Goal: Task Accomplishment & Management: Manage account settings

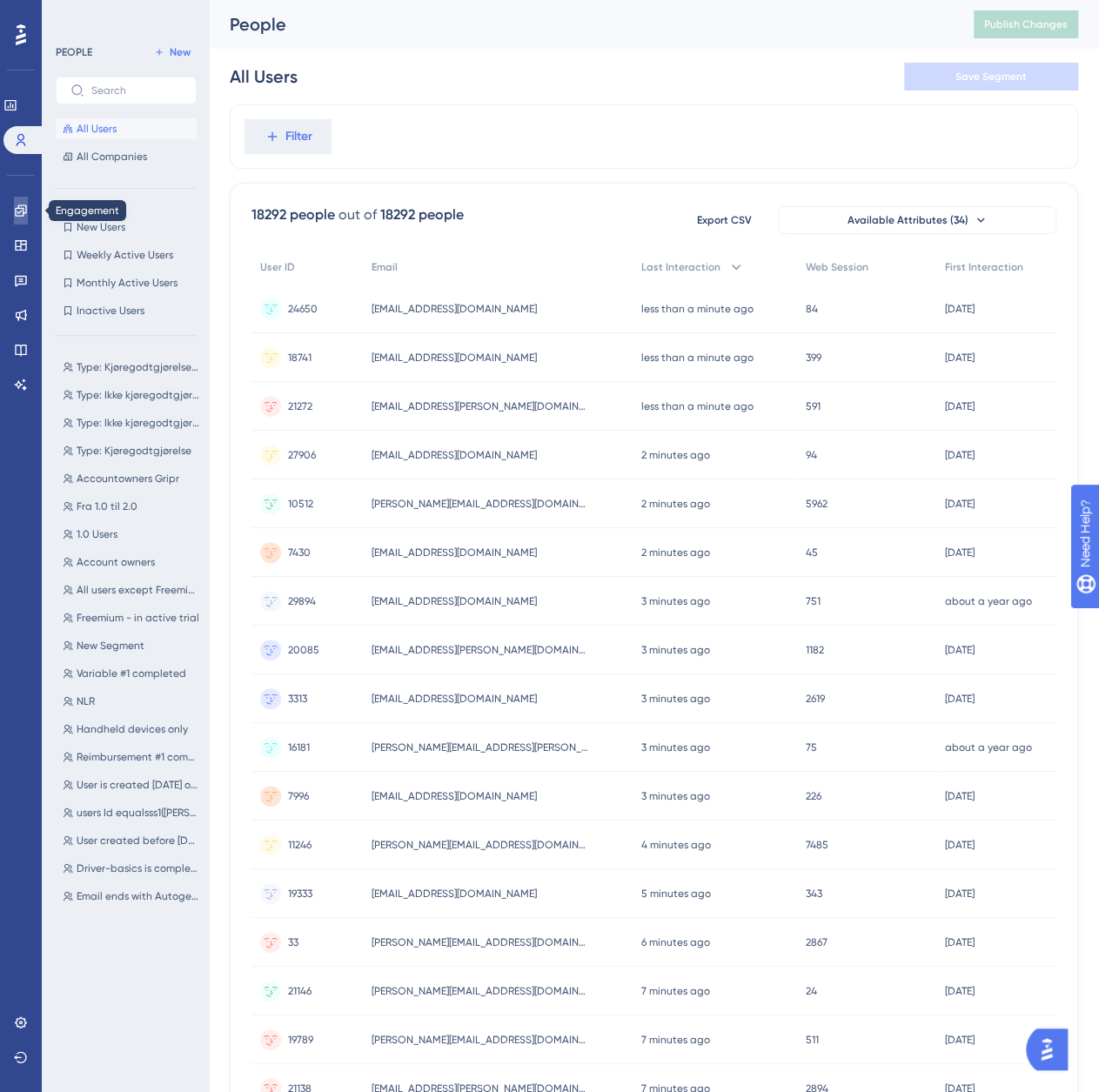
click at [26, 214] on icon at bounding box center [20, 210] width 14 height 14
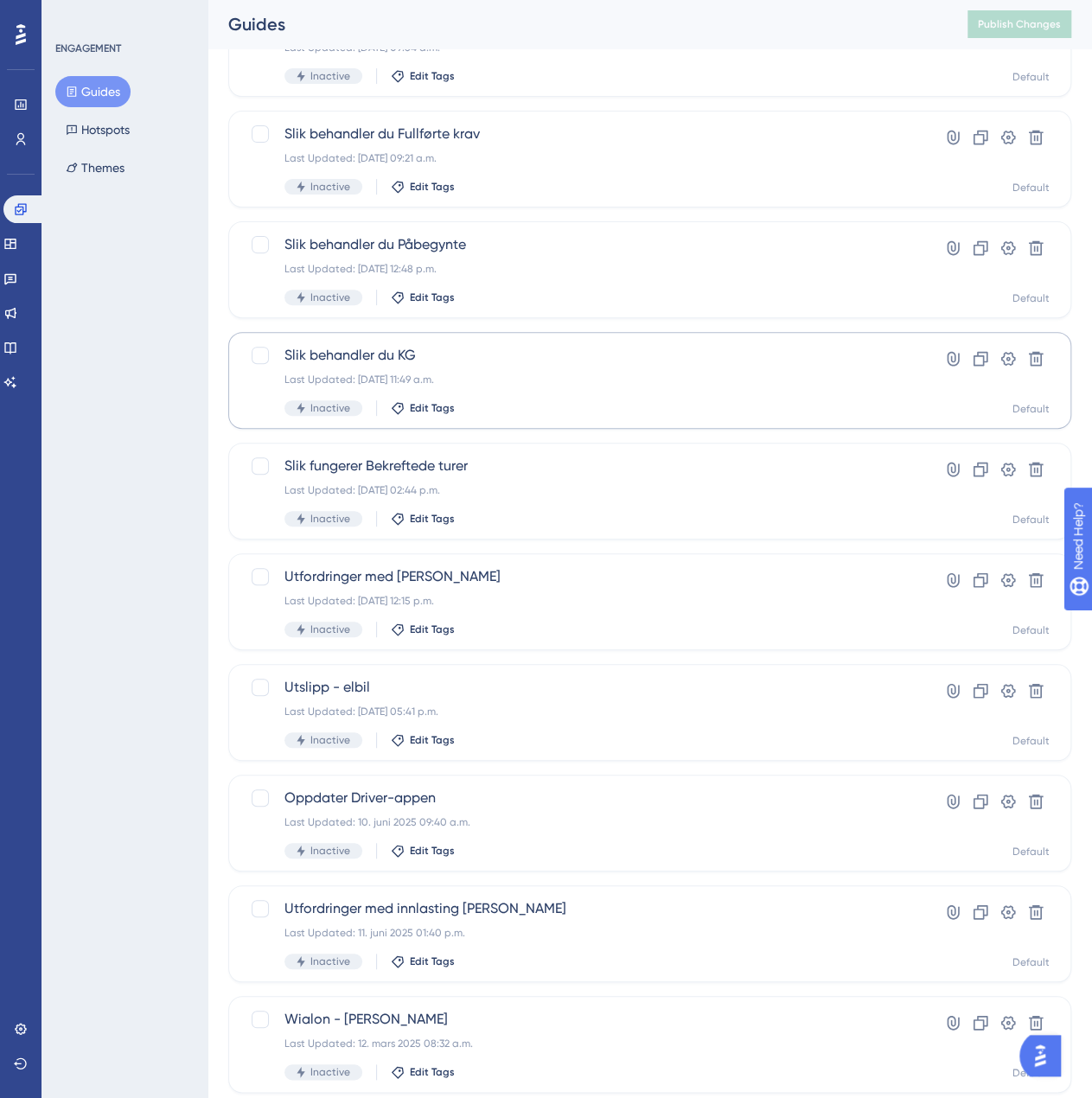
scroll to position [173, 0]
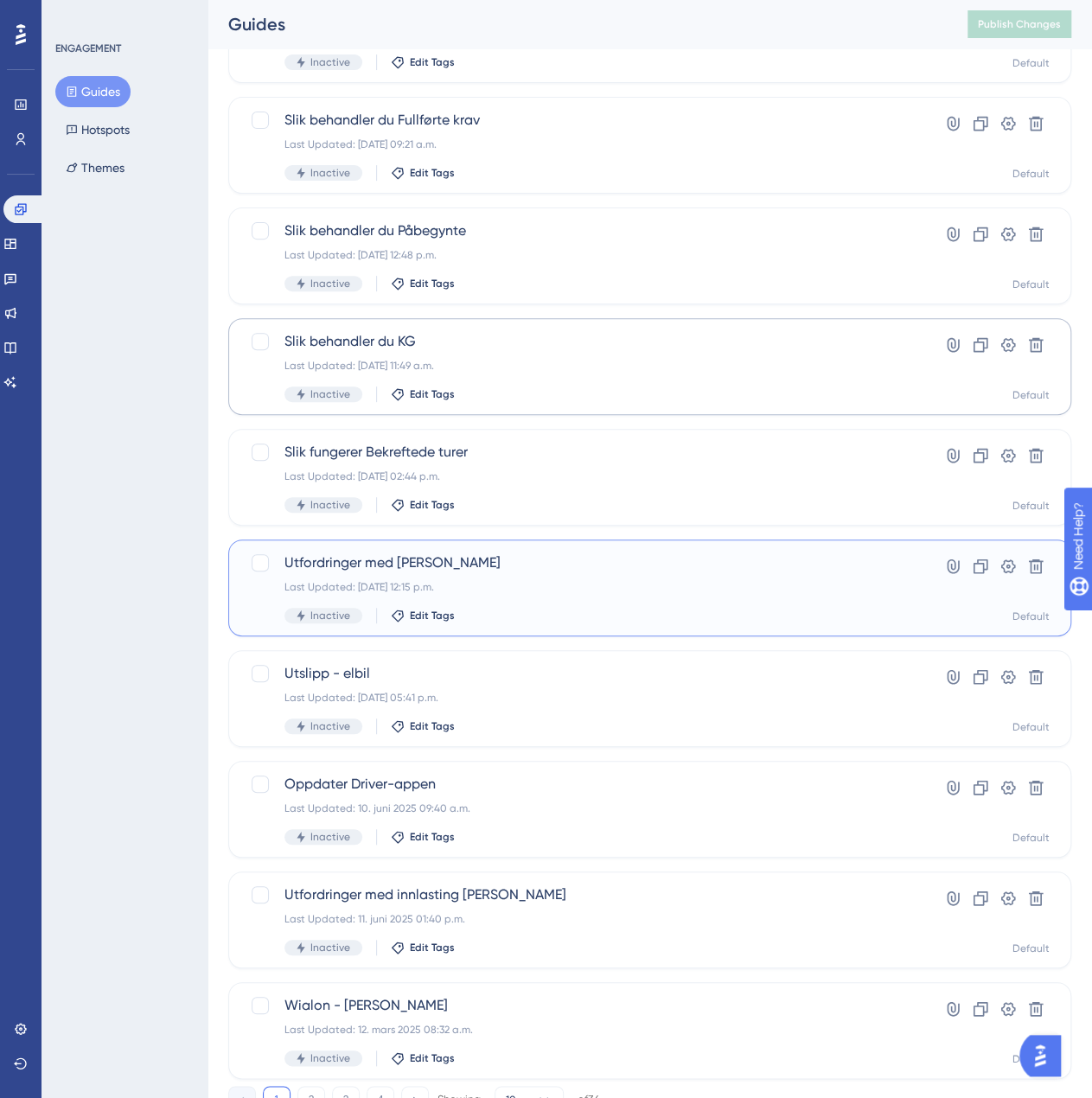
click at [514, 563] on span "Utfordringer med [PERSON_NAME]" at bounding box center [581, 563] width 593 height 20
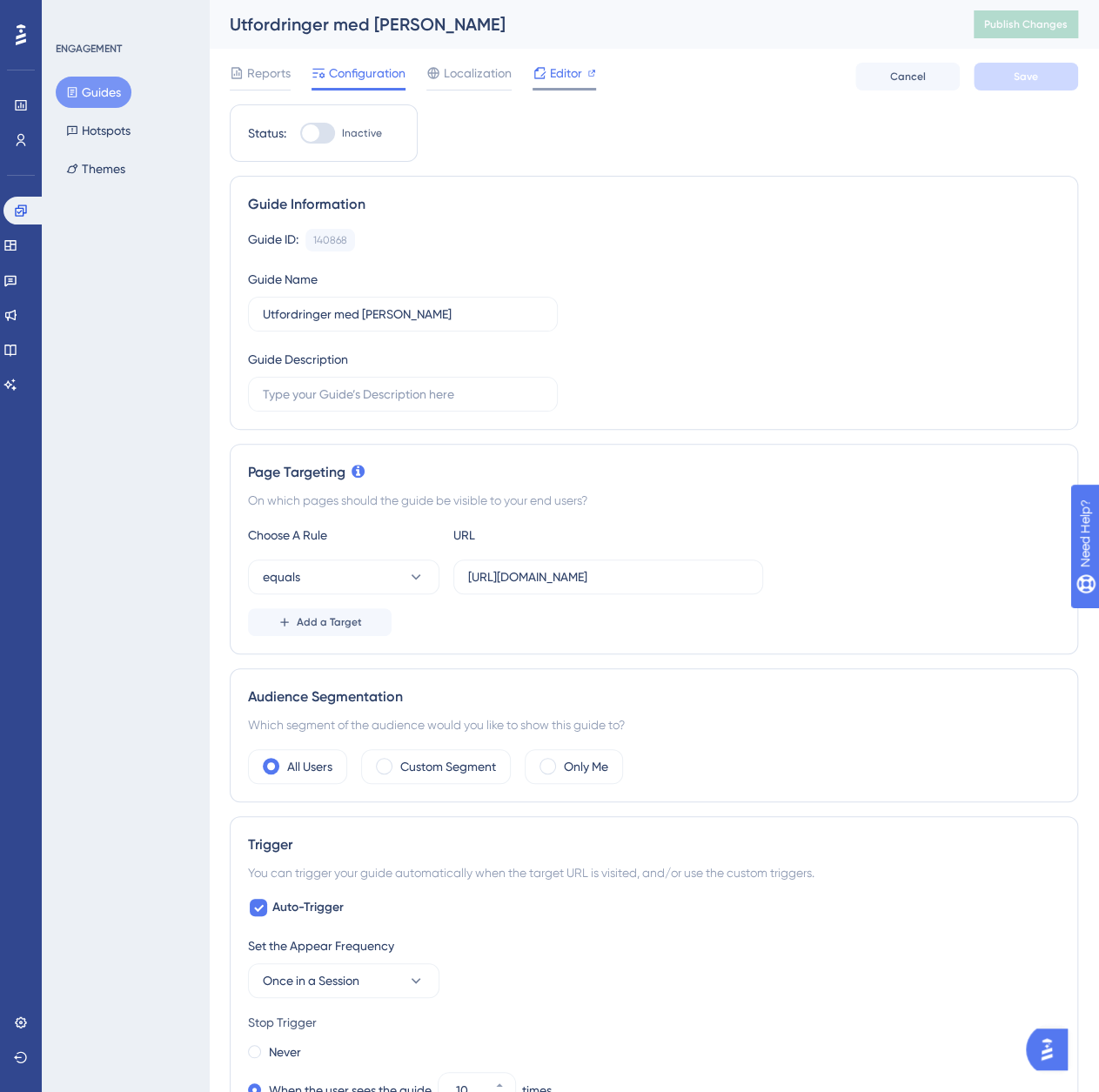
click at [565, 69] on span "Editor" at bounding box center [566, 72] width 33 height 20
drag, startPoint x: 619, startPoint y: 571, endPoint x: 841, endPoint y: 584, distance: 222.4
click at [841, 584] on div "equals [URL][DOMAIN_NAME]" at bounding box center [654, 576] width 812 height 34
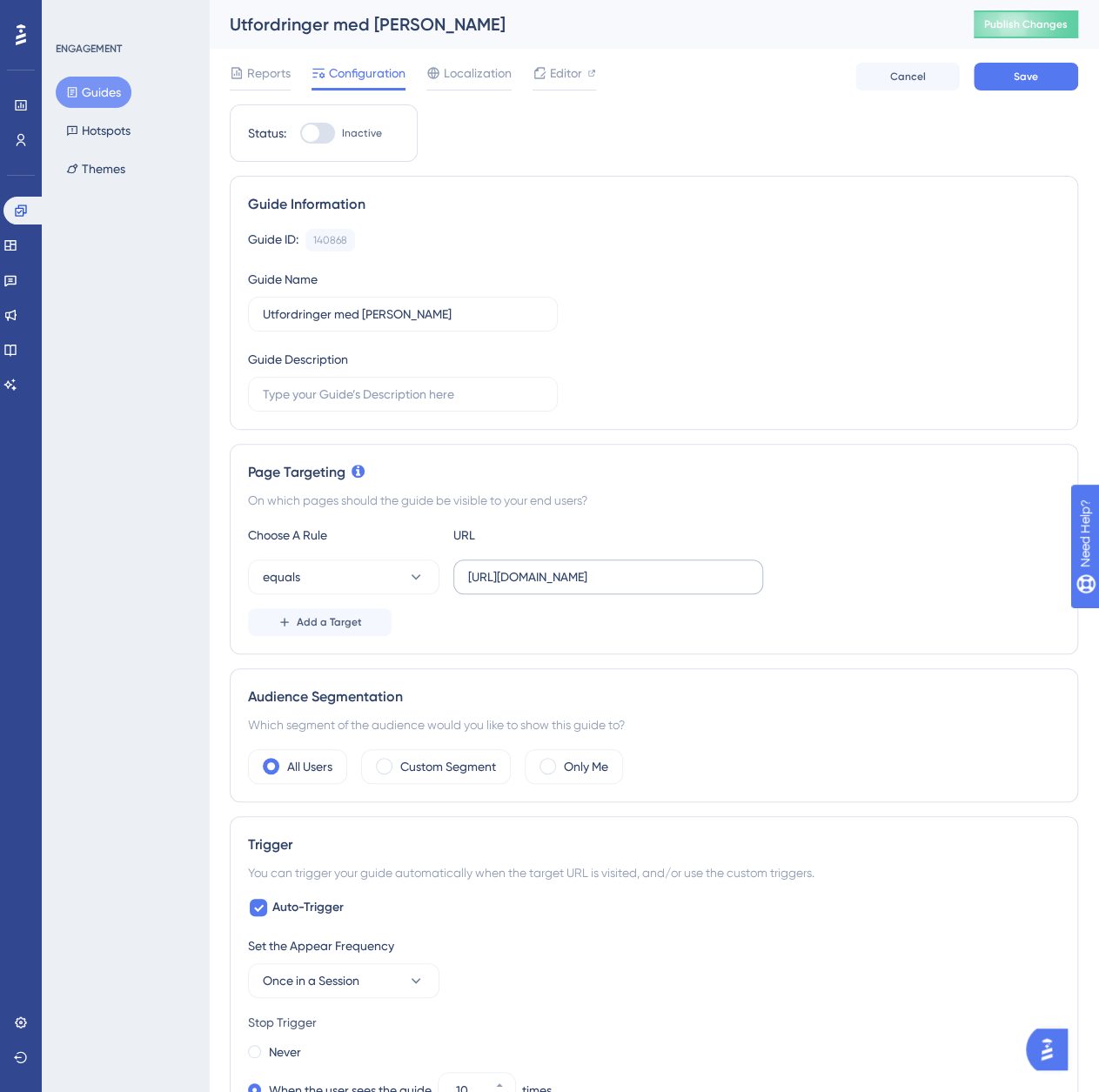
click at [603, 591] on label "[URL][DOMAIN_NAME]" at bounding box center [608, 576] width 309 height 34
click at [603, 586] on input "[URL][DOMAIN_NAME]" at bounding box center [608, 577] width 281 height 20
click at [603, 584] on input "[URL][DOMAIN_NAME]" at bounding box center [608, 577] width 281 height 20
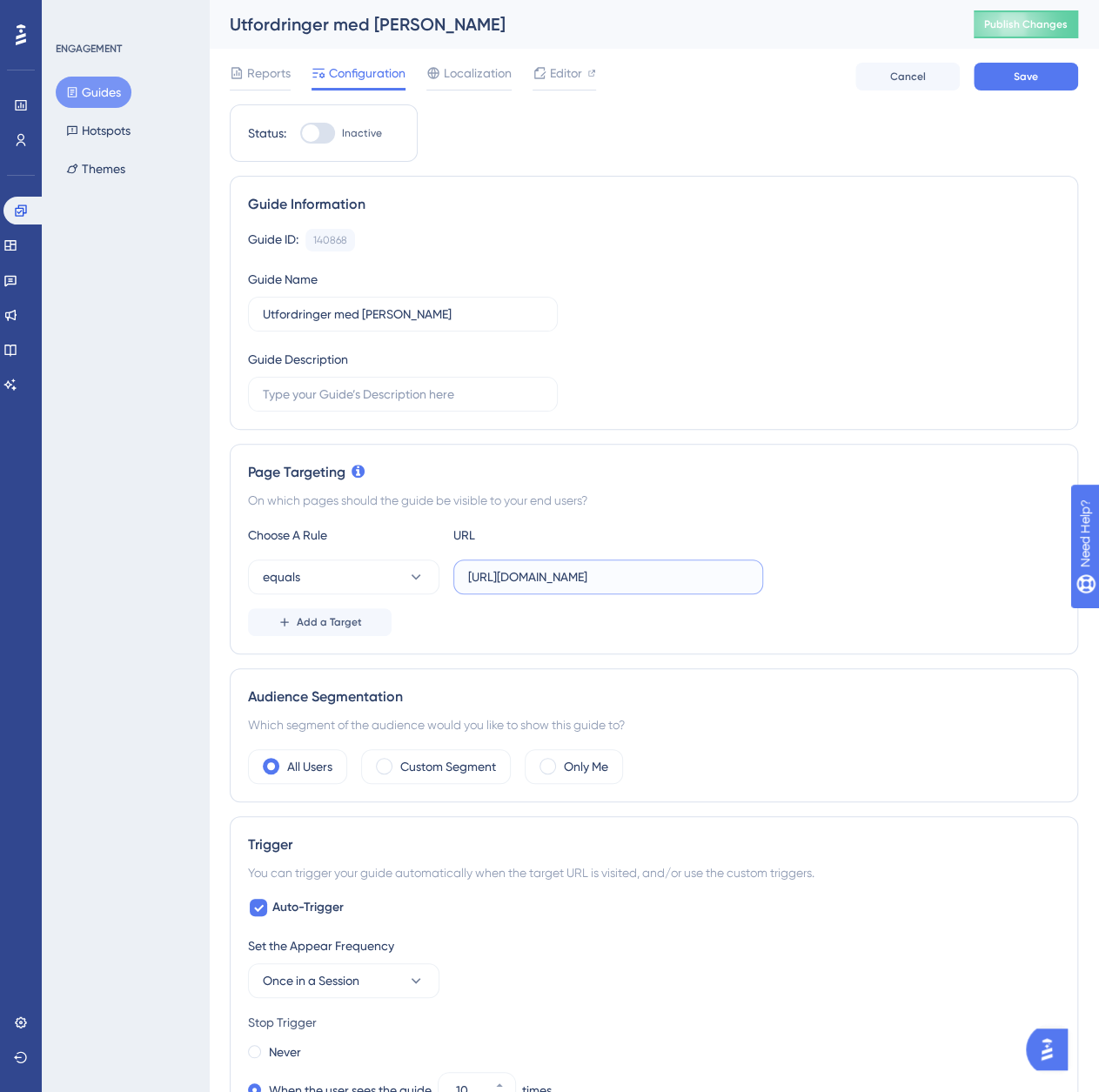
paste input "/dashboard/inbox"
type input "[URL][DOMAIN_NAME]"
click at [765, 510] on div "Page Targeting On which pages should the guide be visible to your end users? Ch…" at bounding box center [653, 549] width 848 height 211
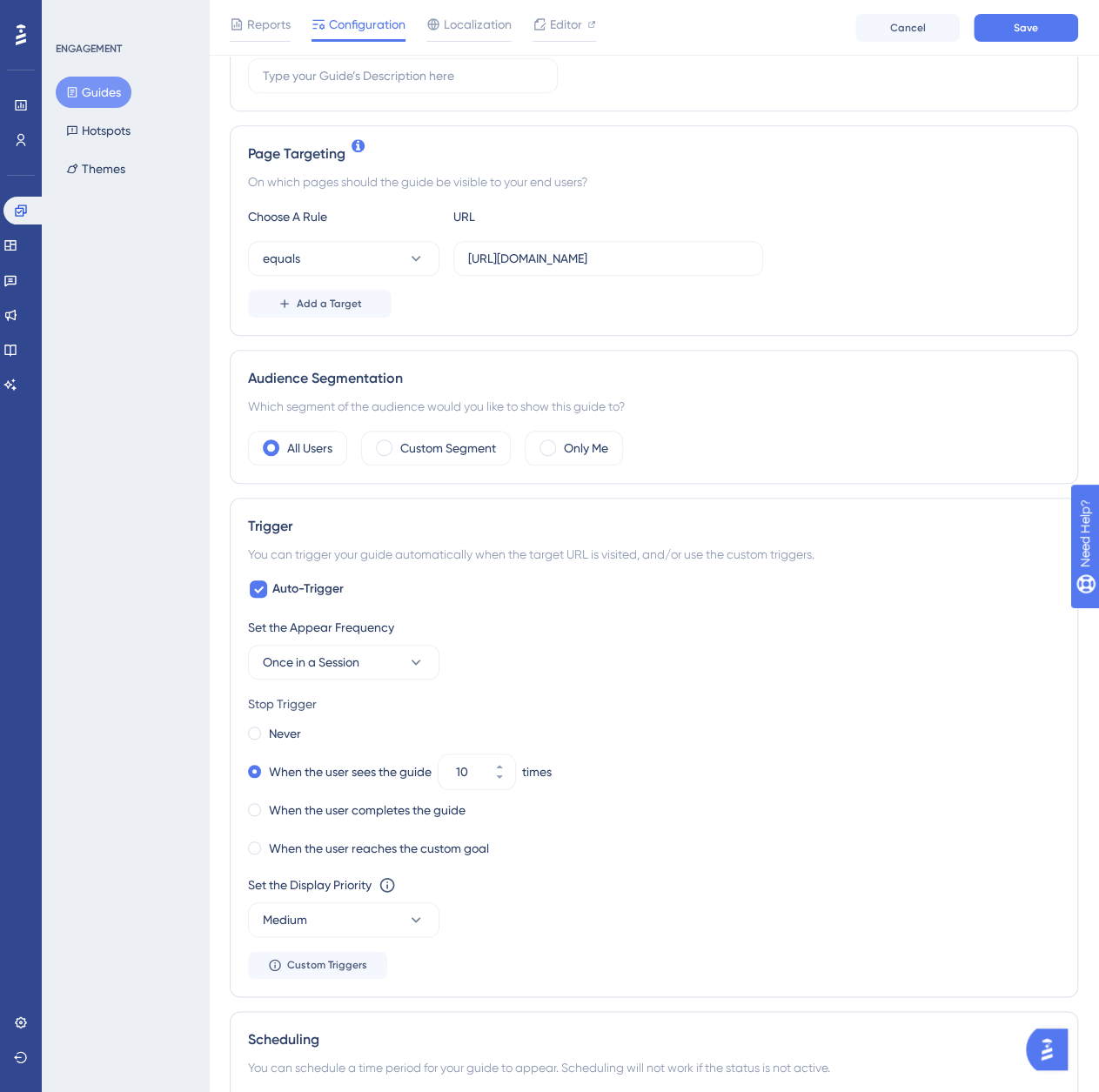
scroll to position [435, 0]
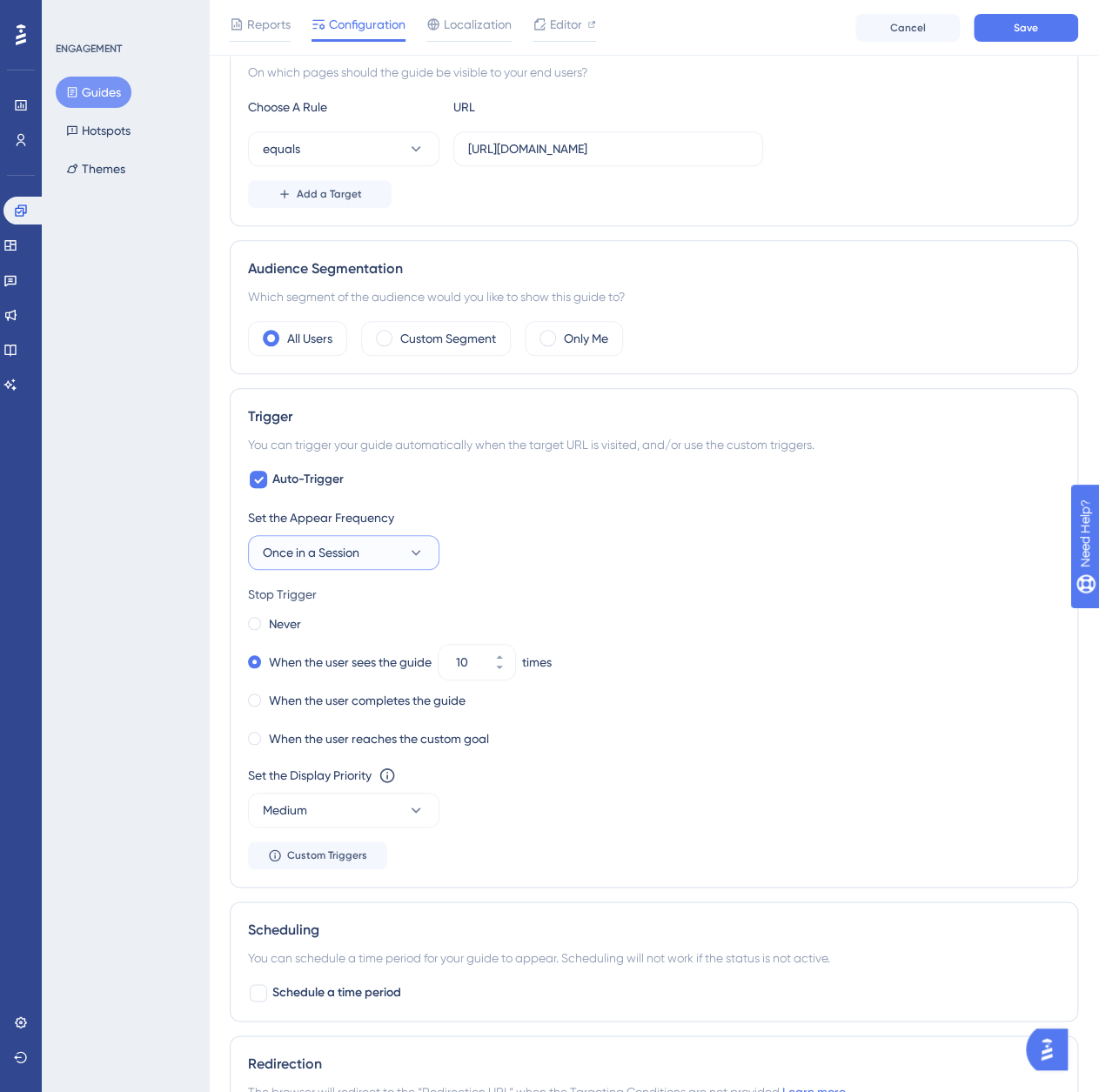
click at [400, 552] on button "Once in a Session" at bounding box center [344, 552] width 191 height 34
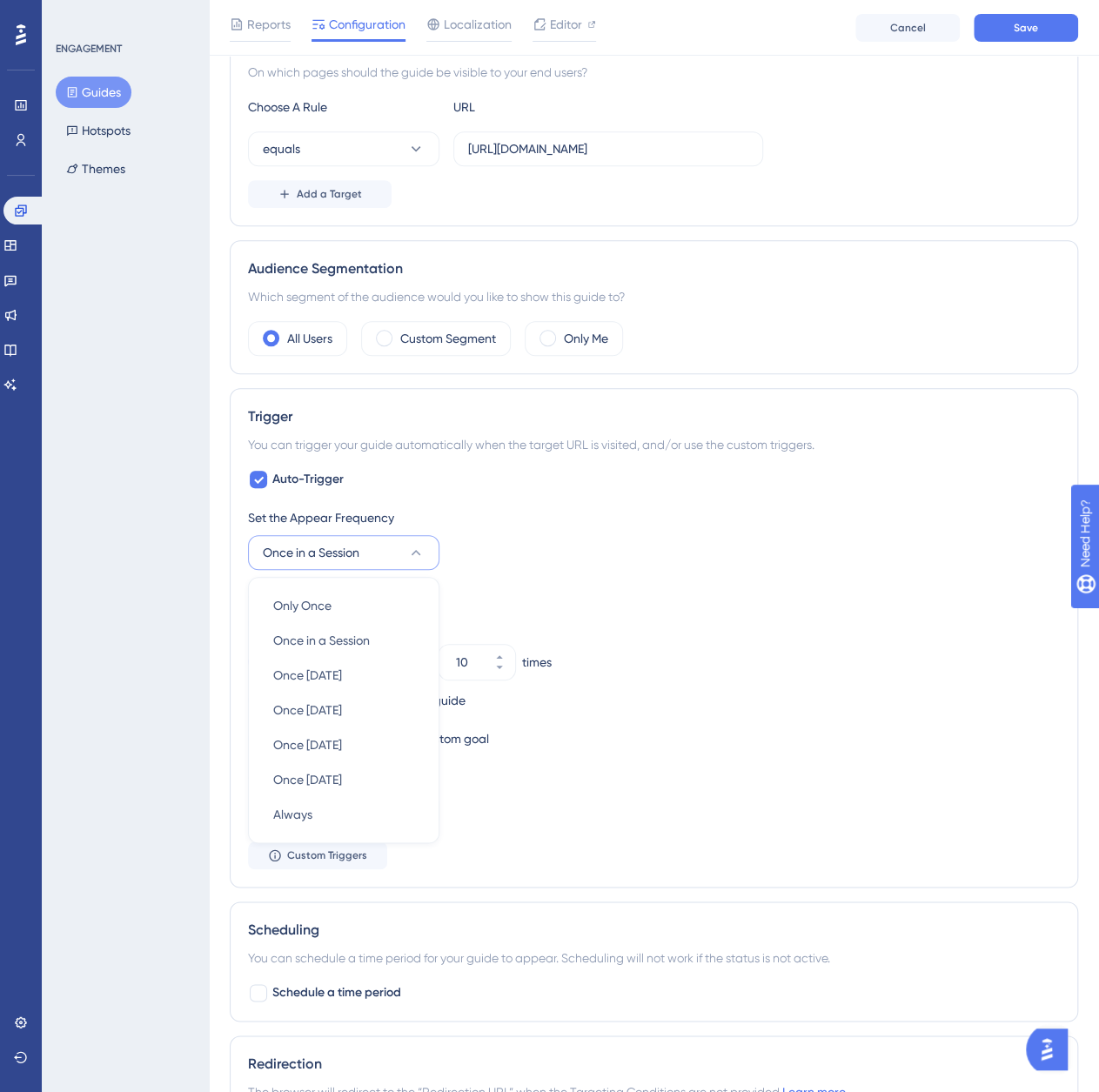
click at [598, 546] on div "Set the Appear Frequency Once in a Session Only Once Only Once Once in a Sessio…" at bounding box center [654, 538] width 812 height 62
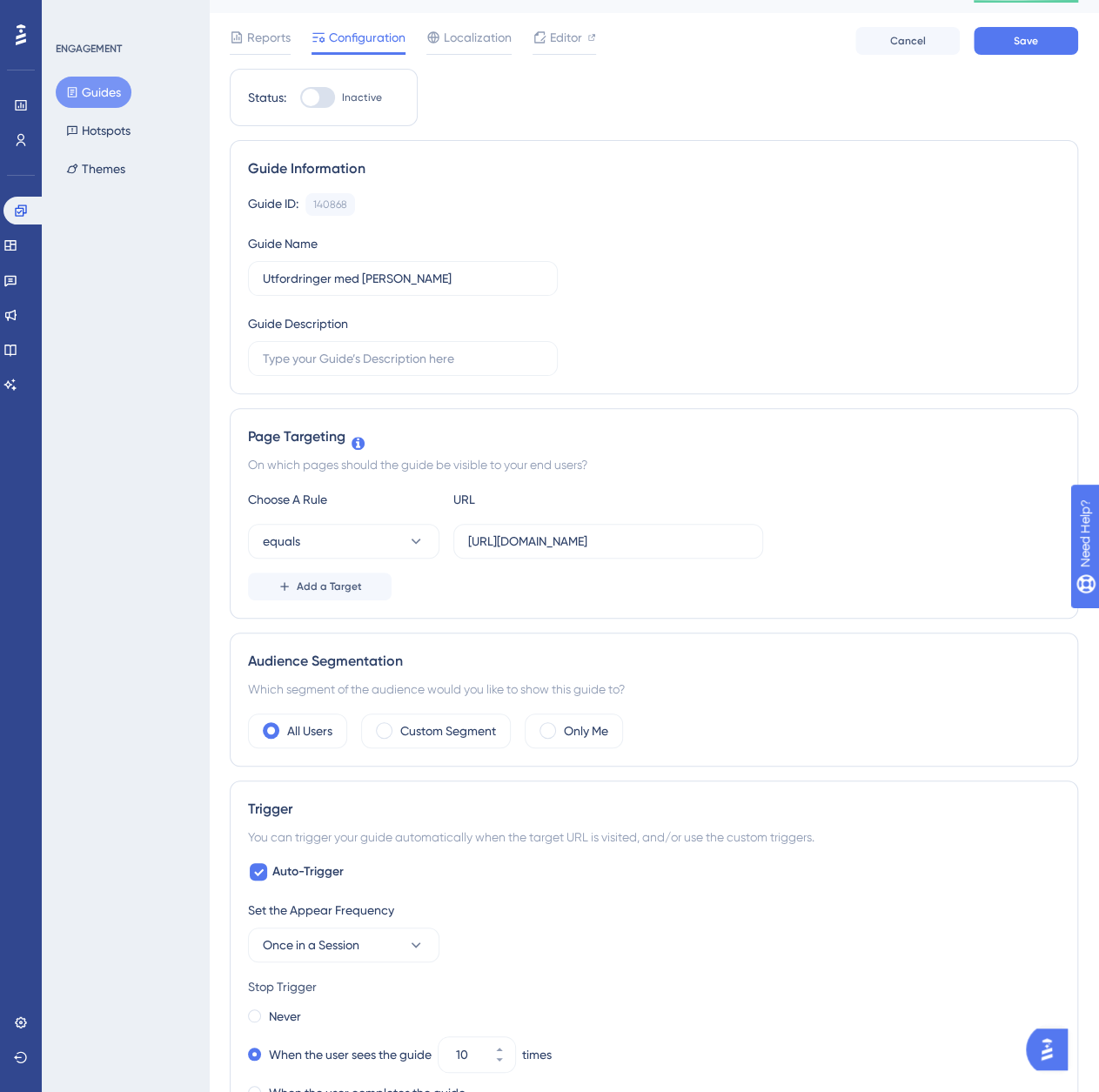
scroll to position [0, 0]
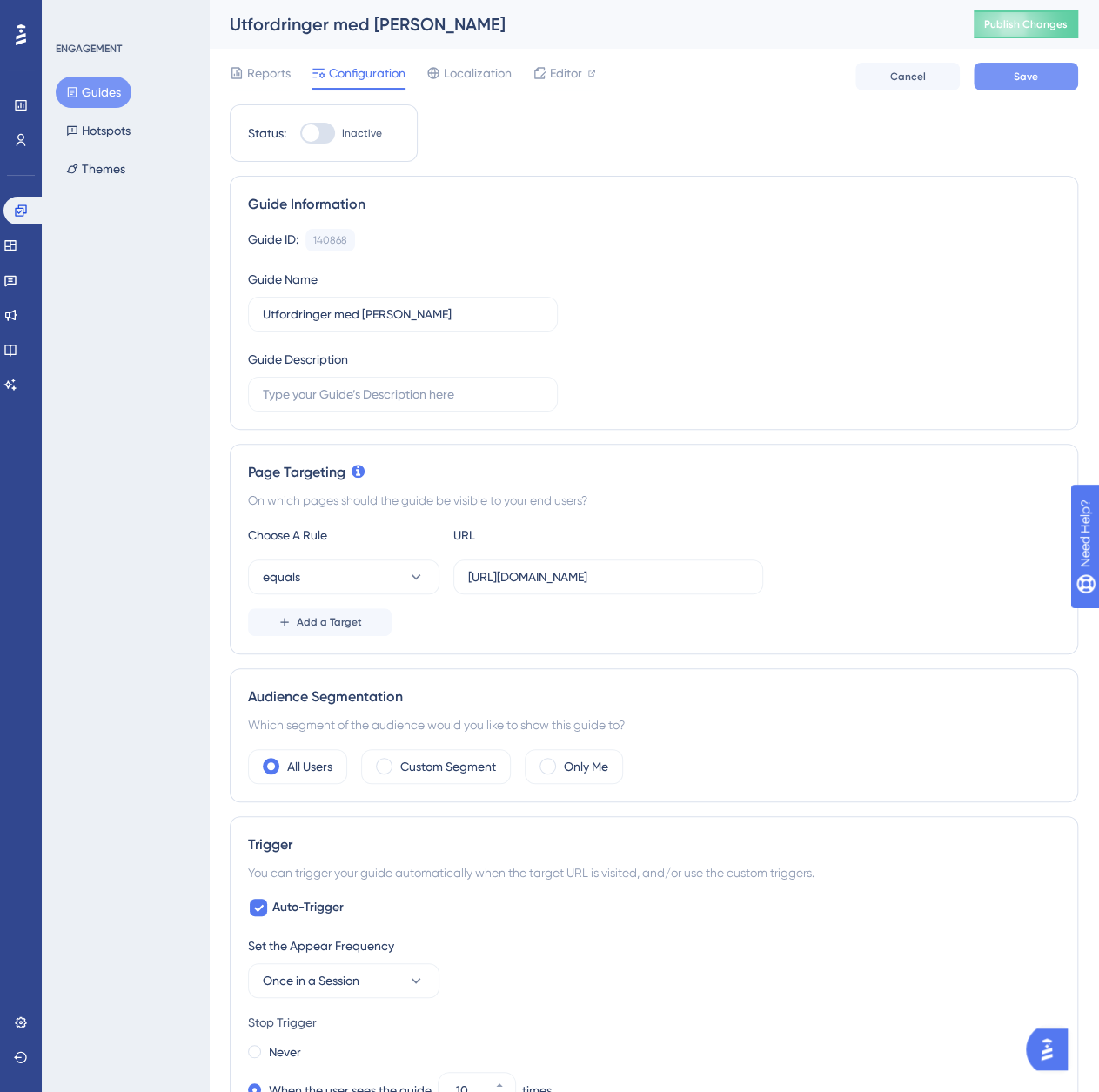
click at [1012, 79] on button "Save" at bounding box center [1026, 76] width 104 height 28
click at [307, 134] on div at bounding box center [310, 133] width 18 height 18
click at [300, 134] on input "Inactive" at bounding box center [299, 133] width 1 height 1
checkbox input "true"
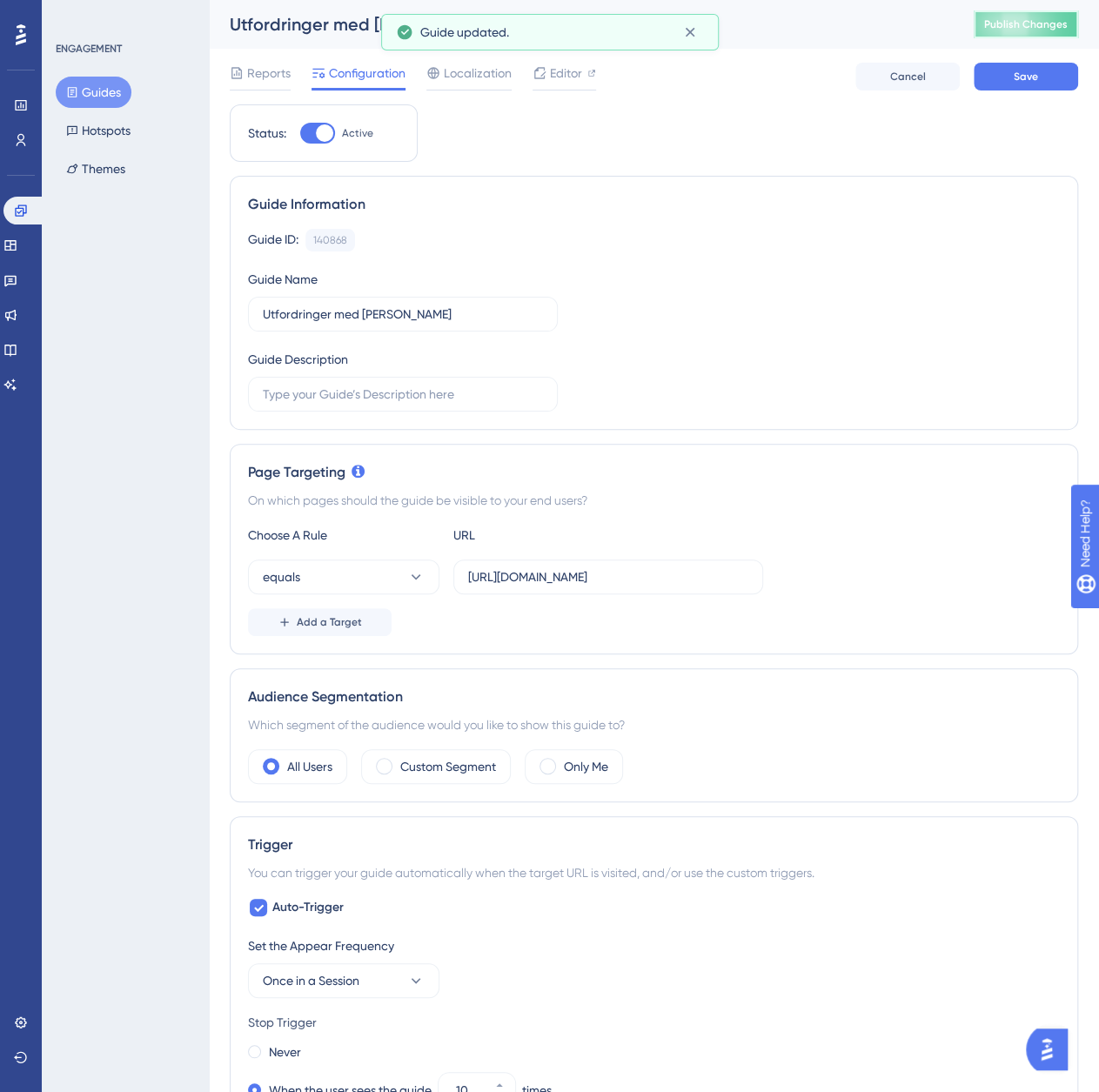
click at [1029, 25] on span "Publish Changes" at bounding box center [1026, 24] width 84 height 14
drag, startPoint x: 460, startPoint y: 313, endPoint x: 336, endPoint y: 326, distance: 124.7
click at [336, 326] on label "Utfordringer med [PERSON_NAME]" at bounding box center [402, 313] width 309 height 34
type input "Utfordringer med løsnignen"
click at [881, 387] on div "Guide ID: 140868 Copy Guide Name Utfordringer med løsnignen Guide Description" at bounding box center [654, 319] width 812 height 183
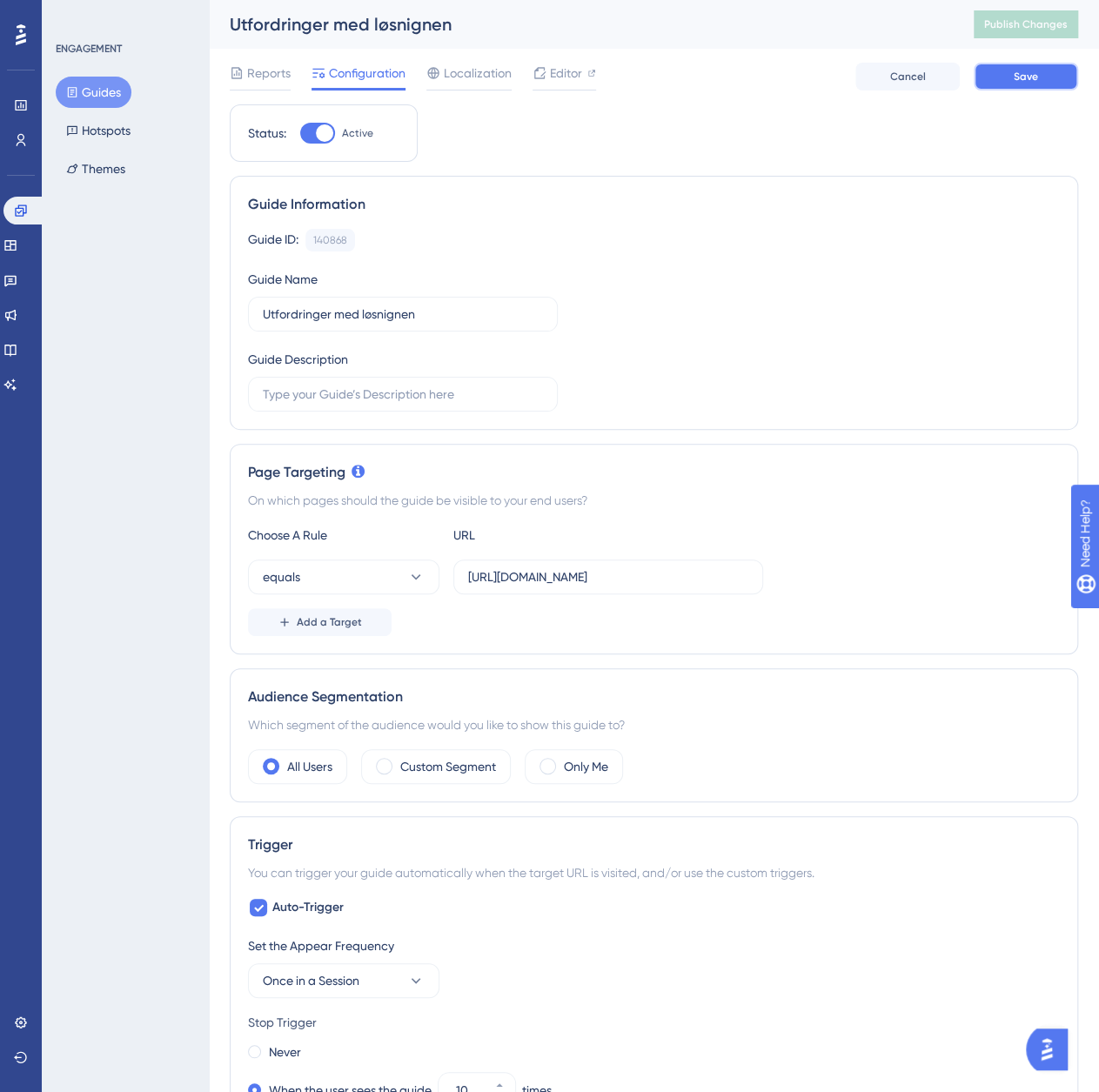
click at [1022, 83] on span "Save" at bounding box center [1026, 76] width 24 height 14
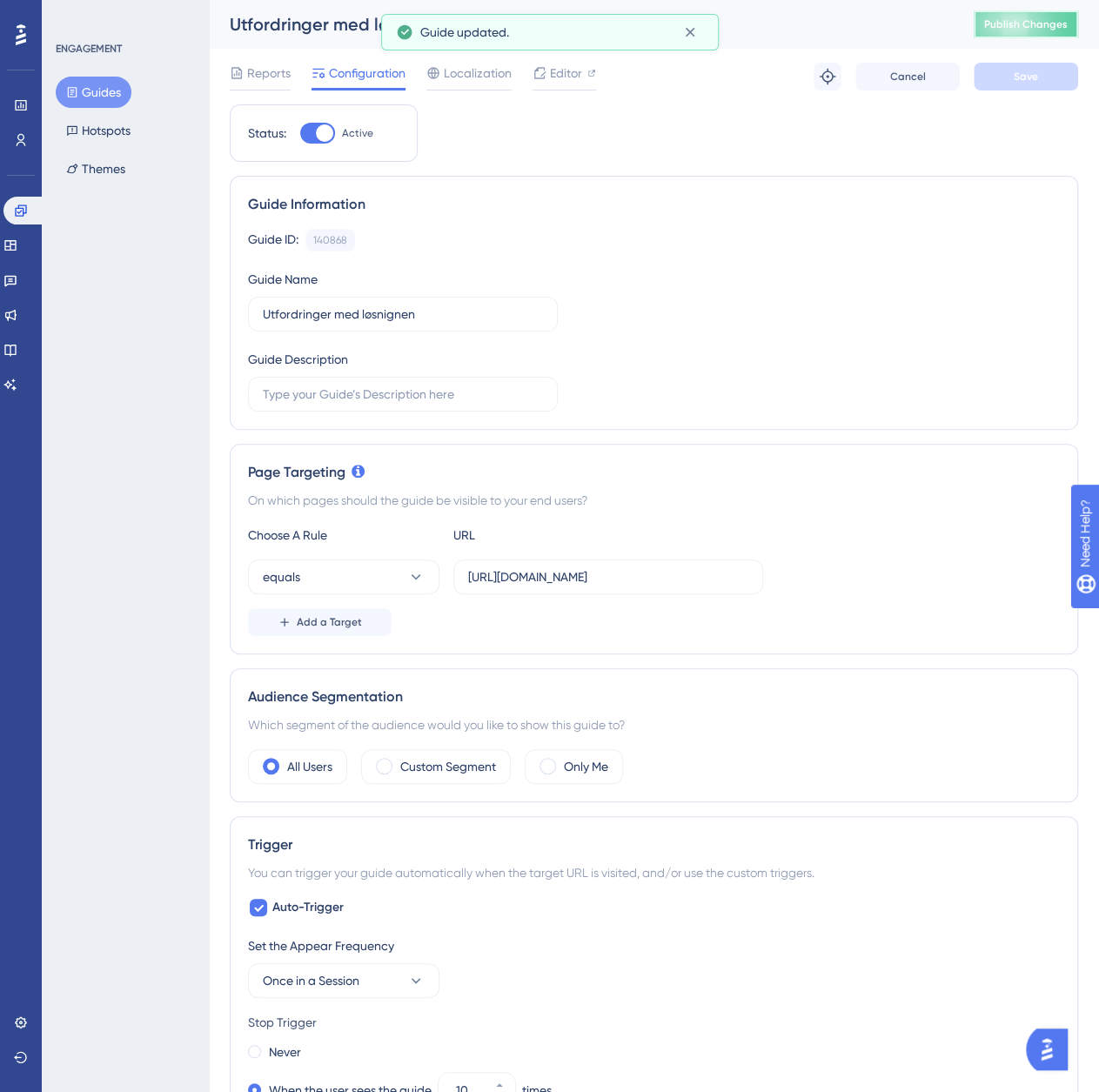
click at [1031, 36] on button "Publish Changes" at bounding box center [1026, 24] width 104 height 28
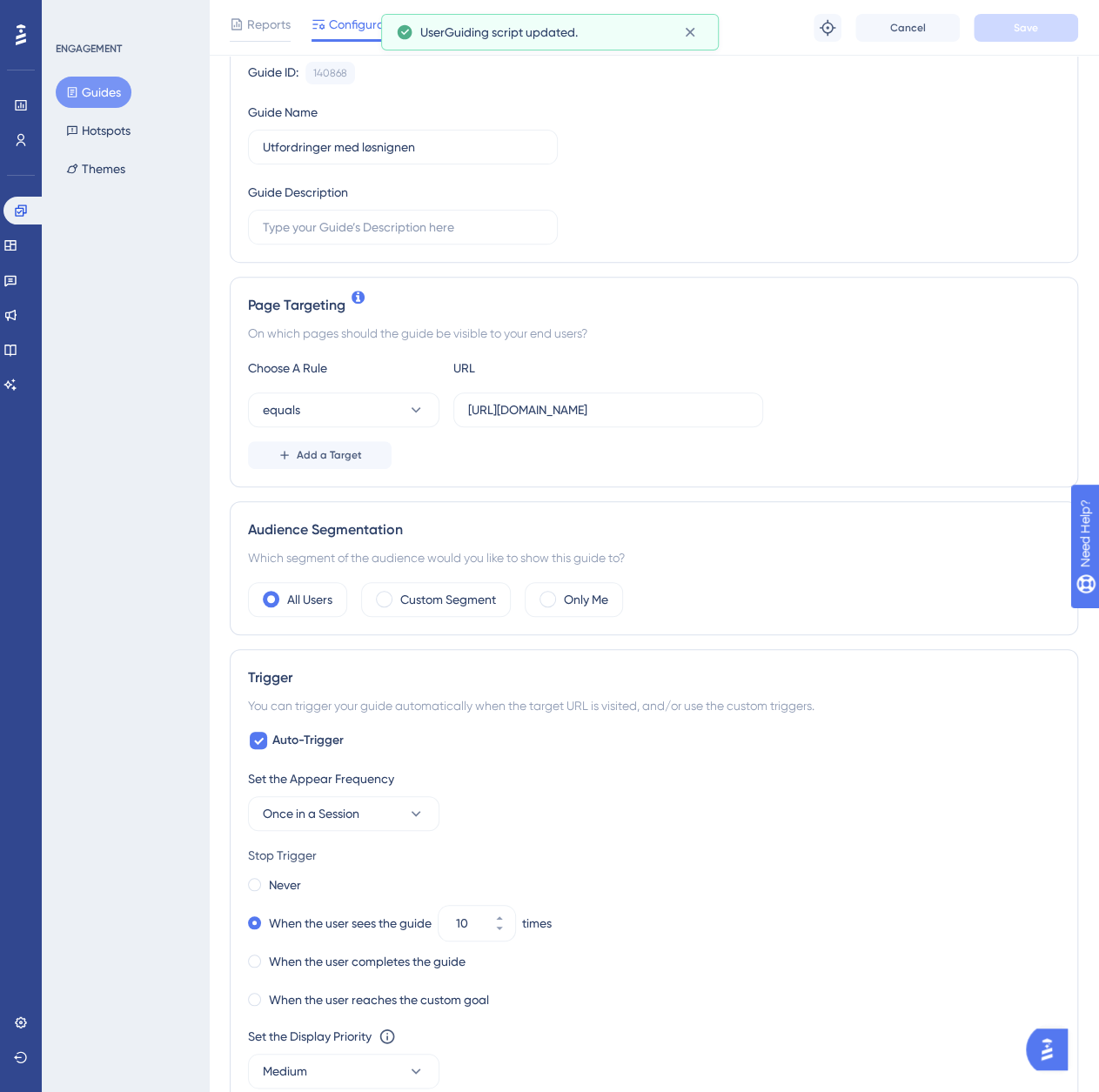
scroll to position [348, 0]
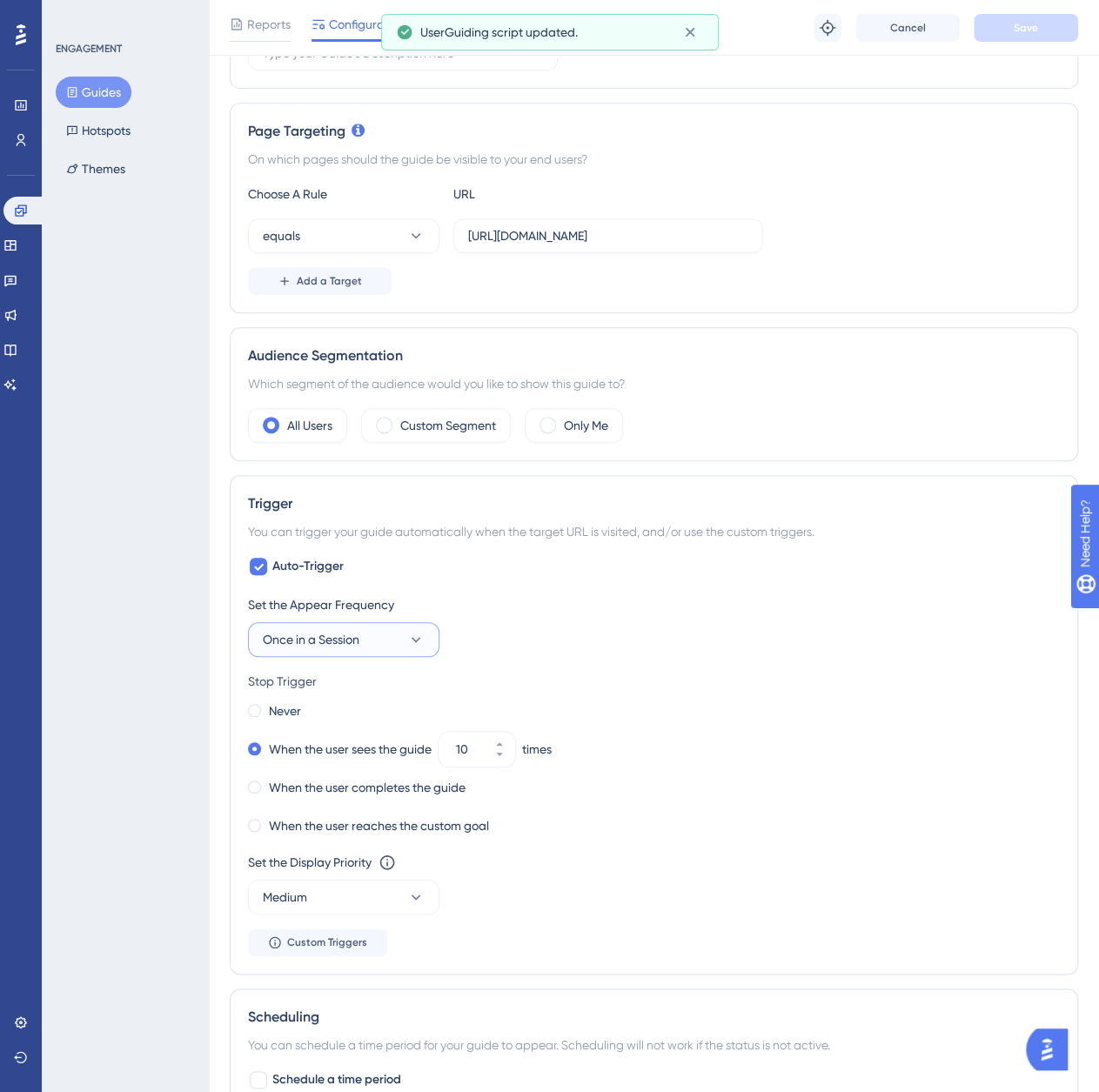
click at [407, 641] on icon at bounding box center [415, 639] width 18 height 18
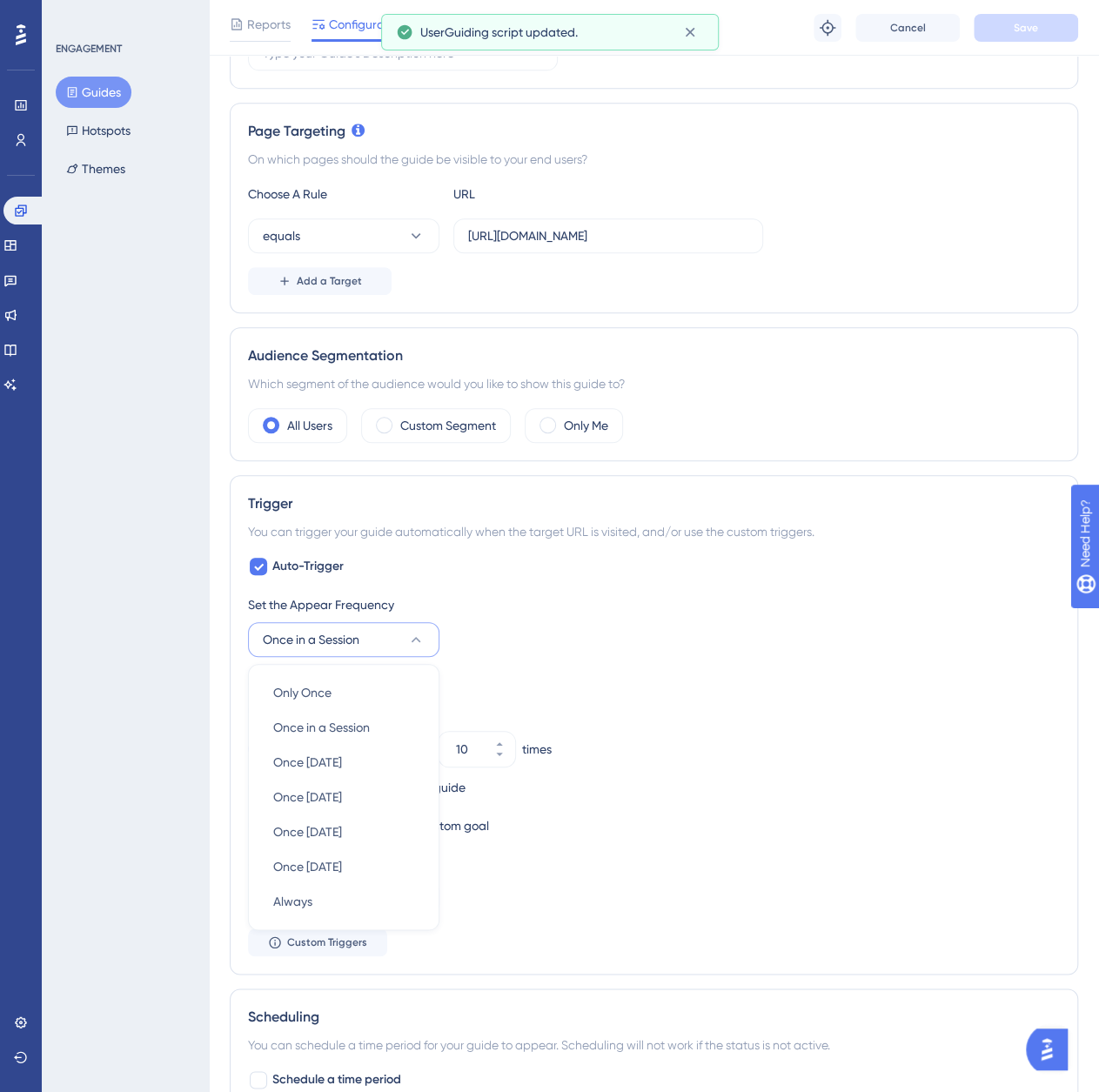
scroll to position [595, 0]
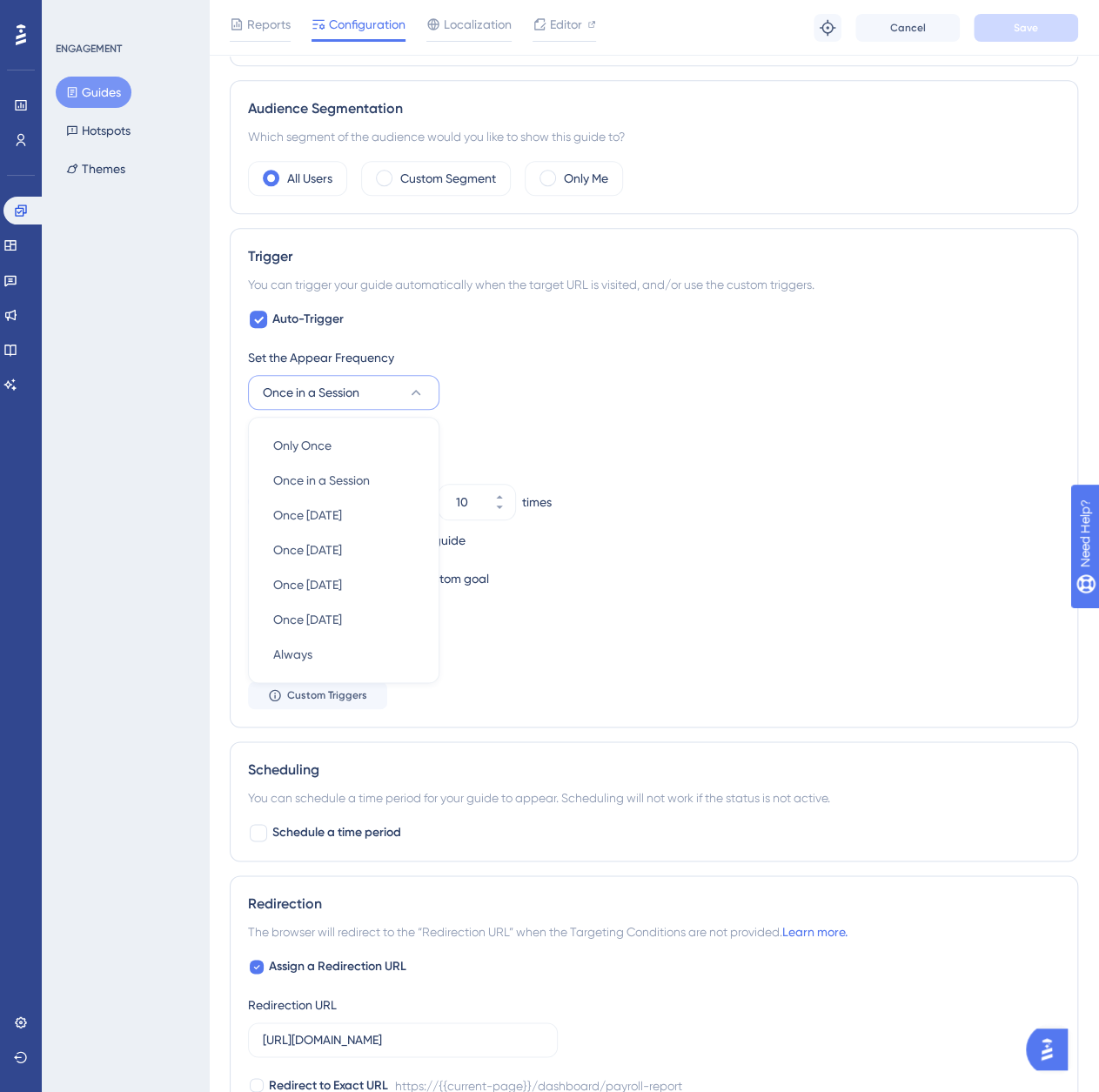
click at [824, 467] on div "Never" at bounding box center [654, 463] width 812 height 24
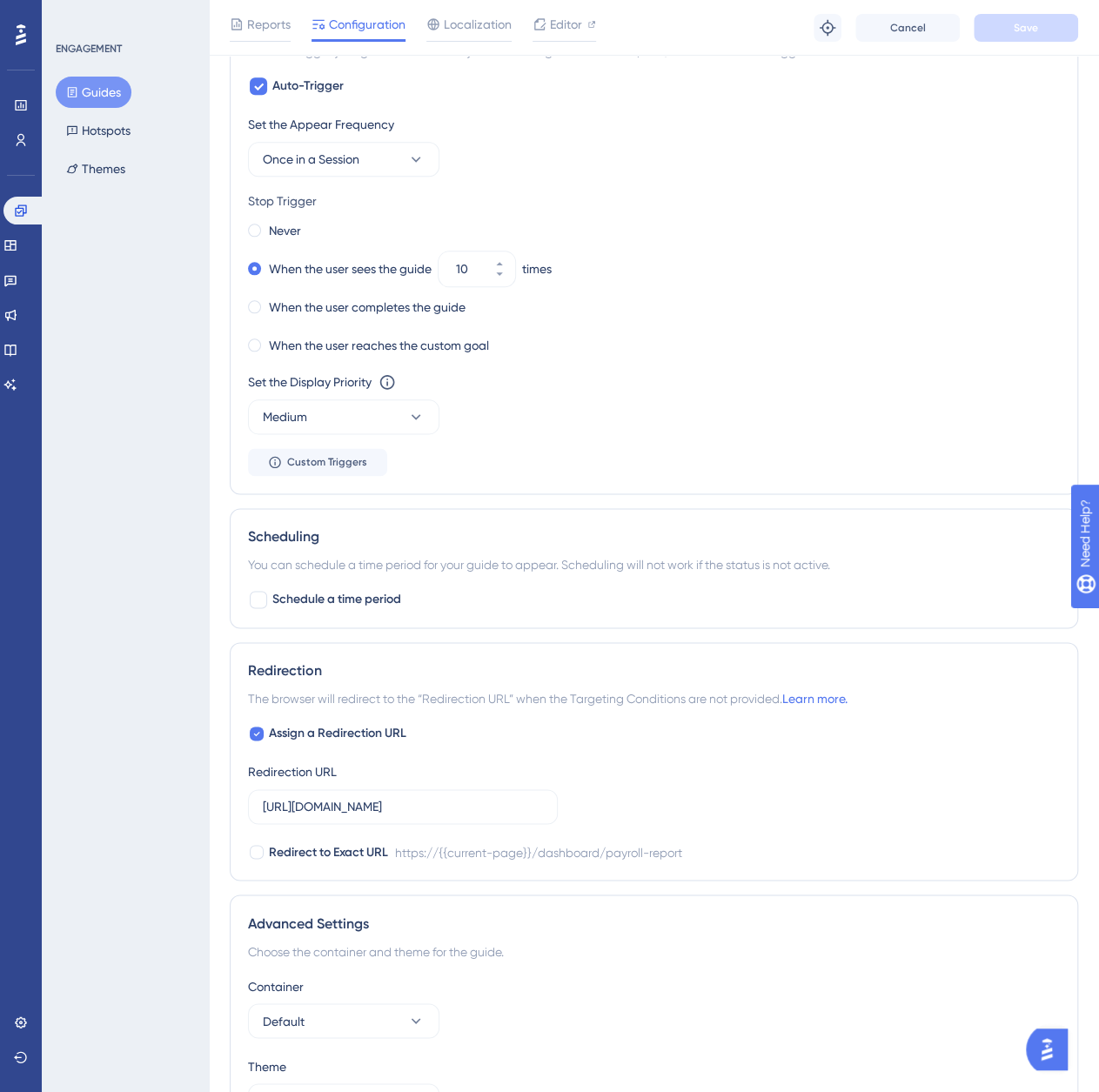
scroll to position [936, 0]
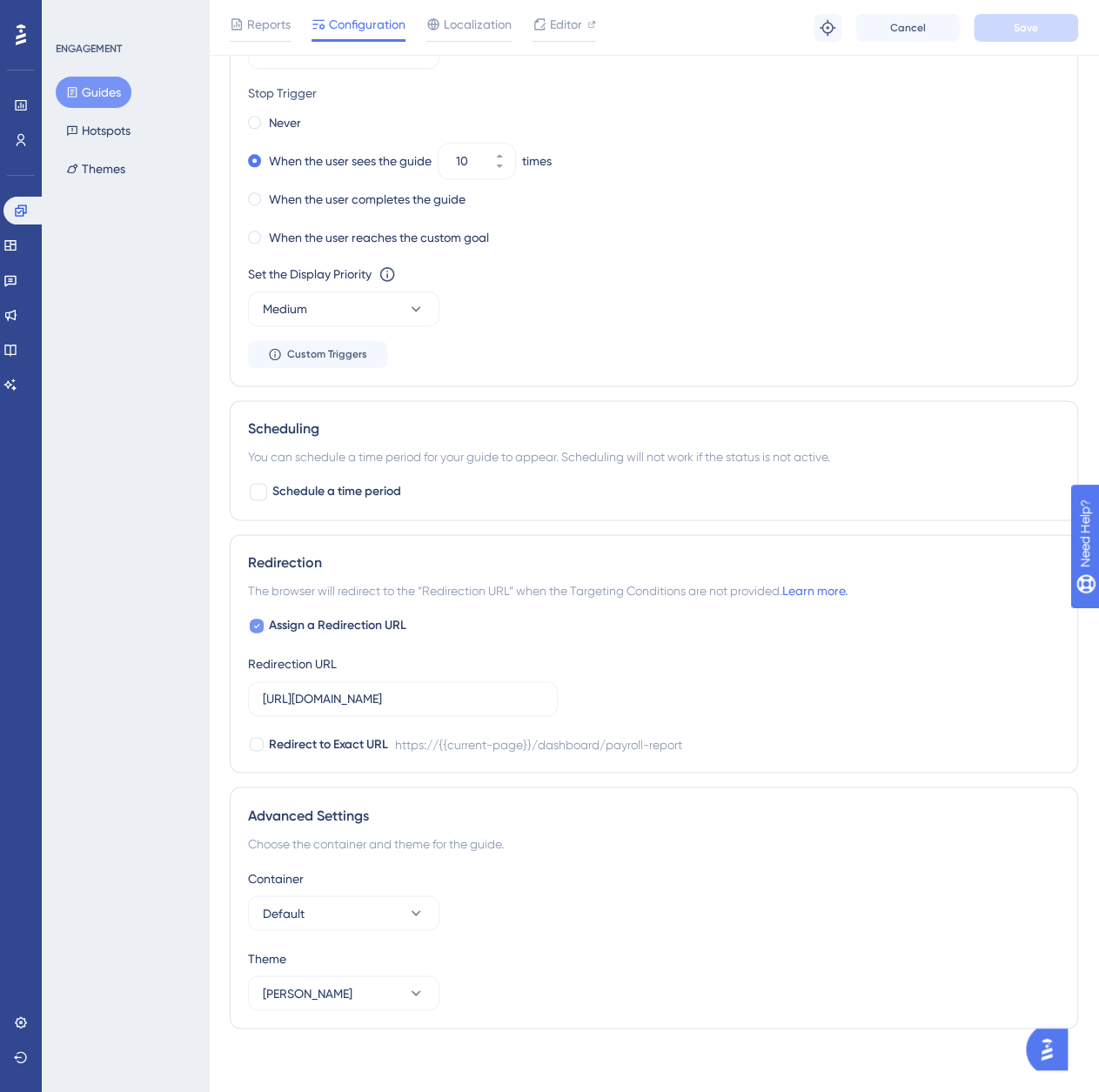
click at [257, 624] on icon at bounding box center [257, 626] width 7 height 5
checkbox input "false"
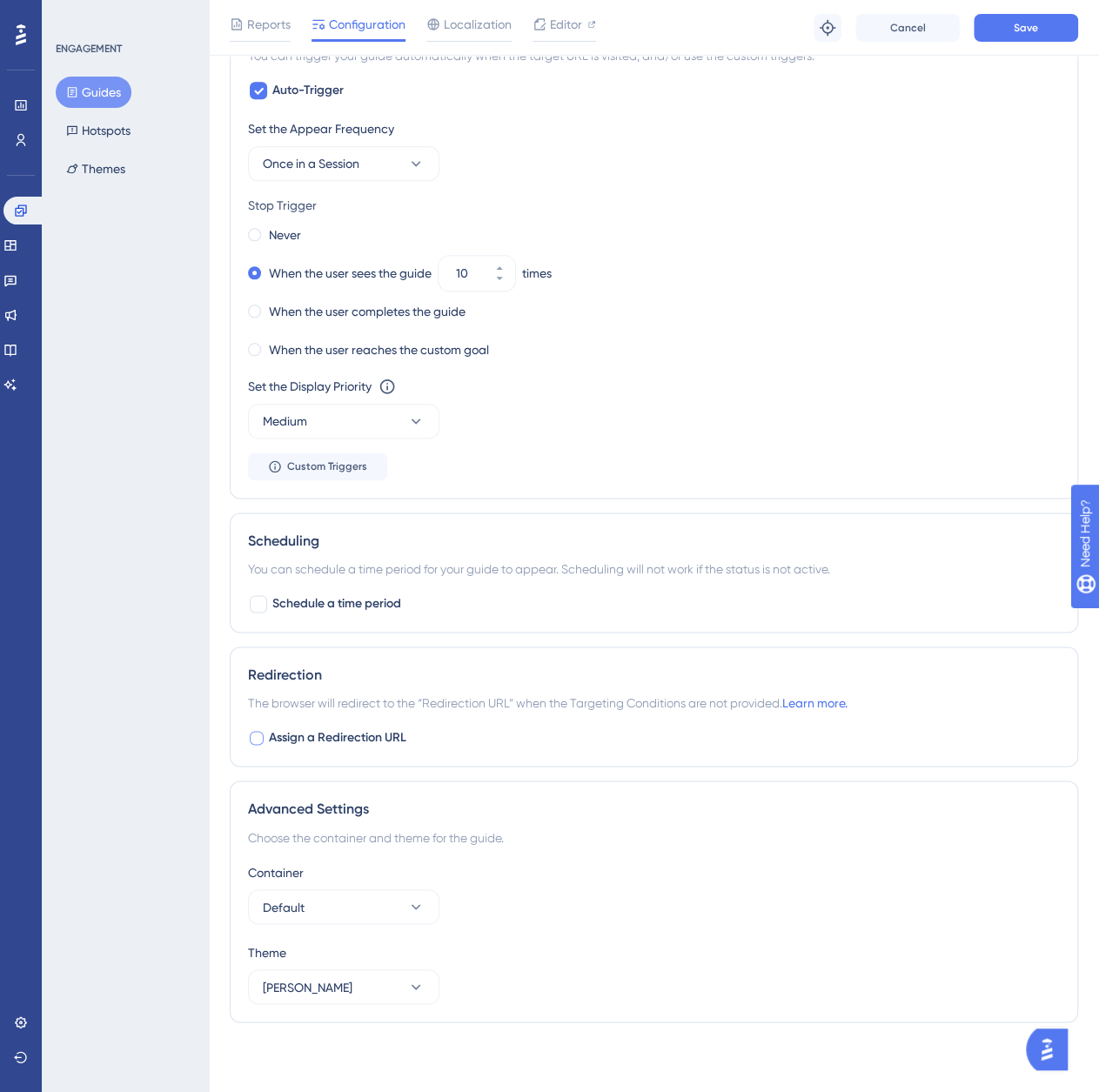
scroll to position [818, 0]
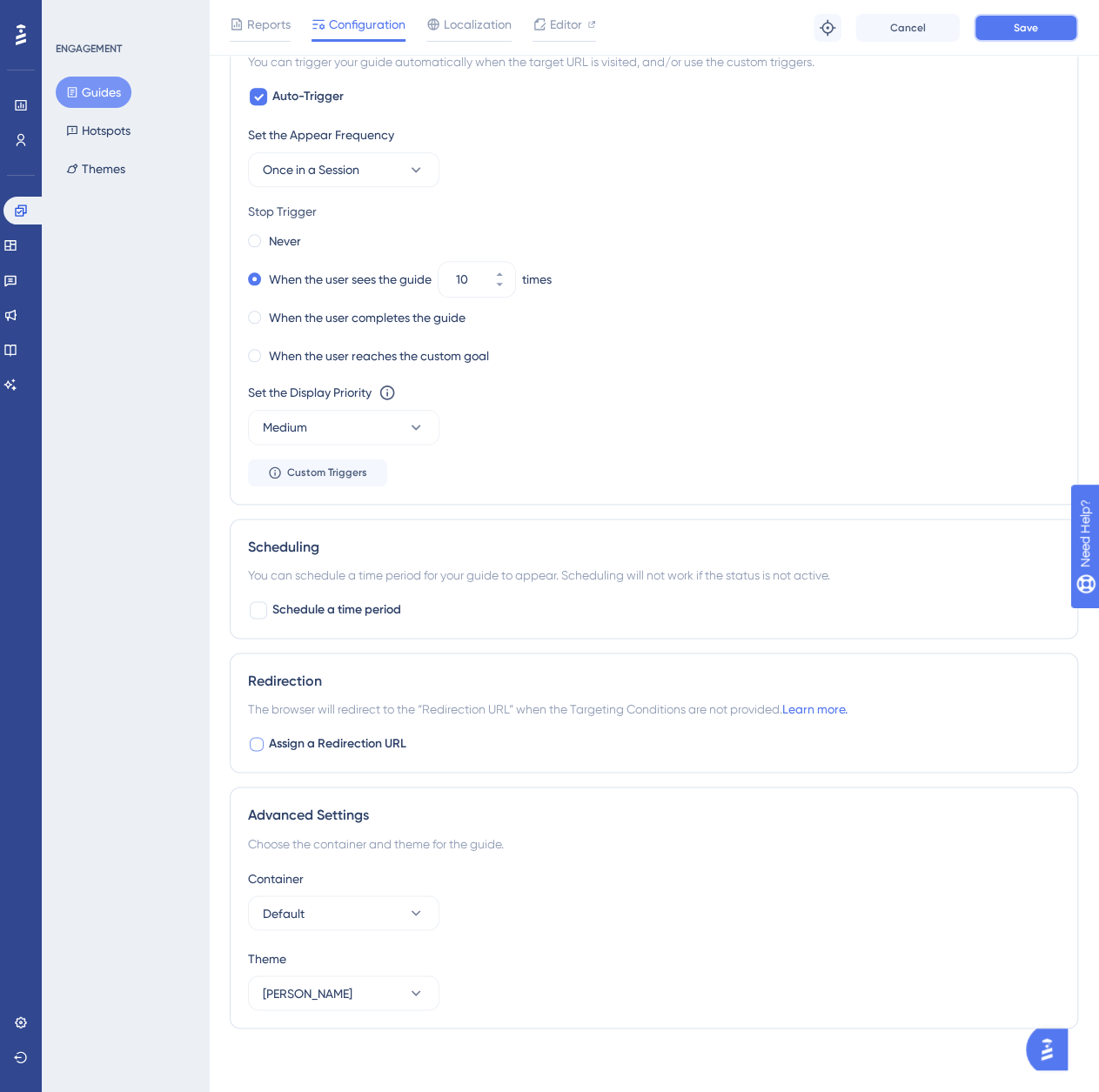
click at [1051, 15] on button "Save" at bounding box center [1026, 28] width 104 height 28
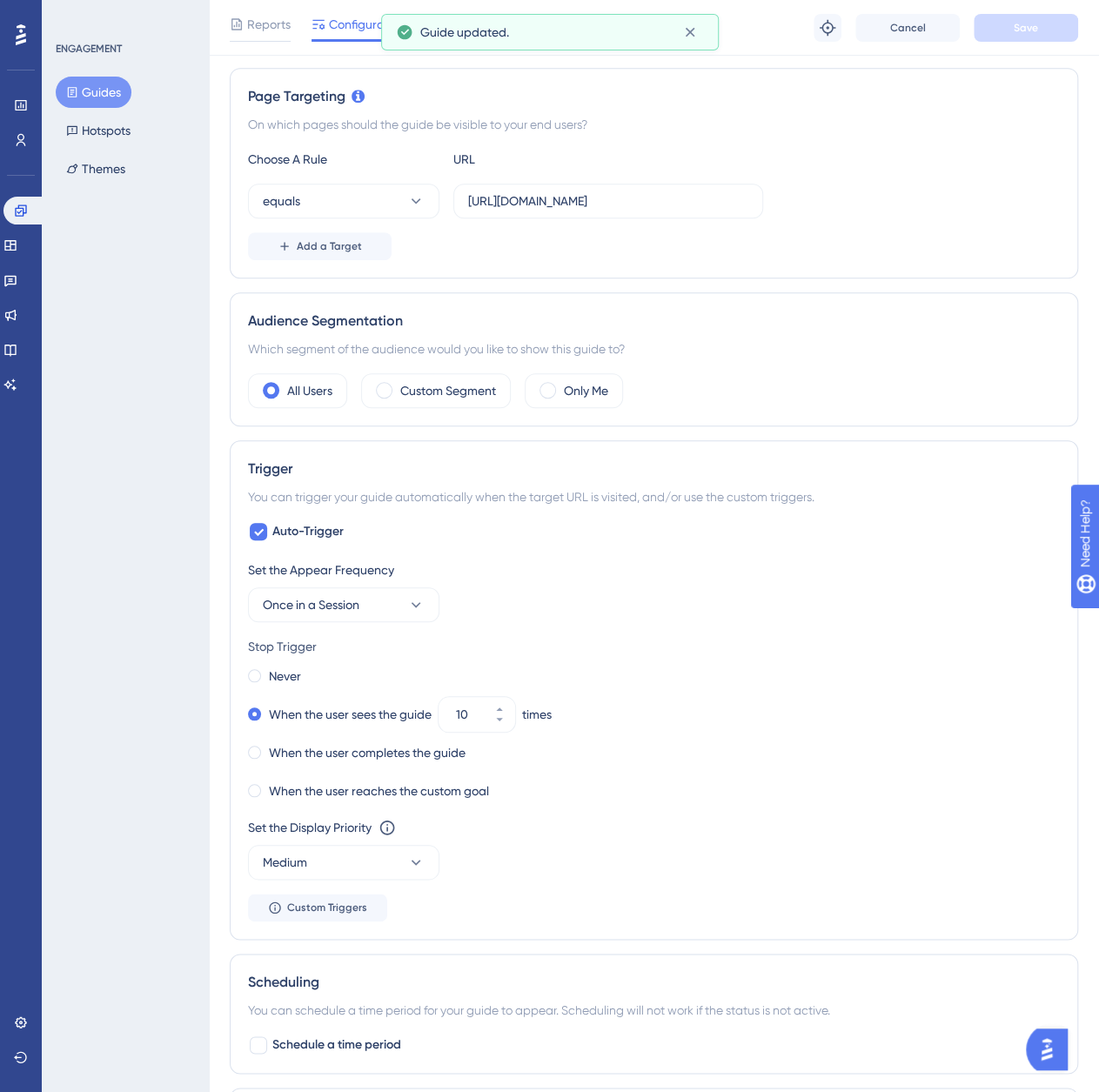
scroll to position [0, 0]
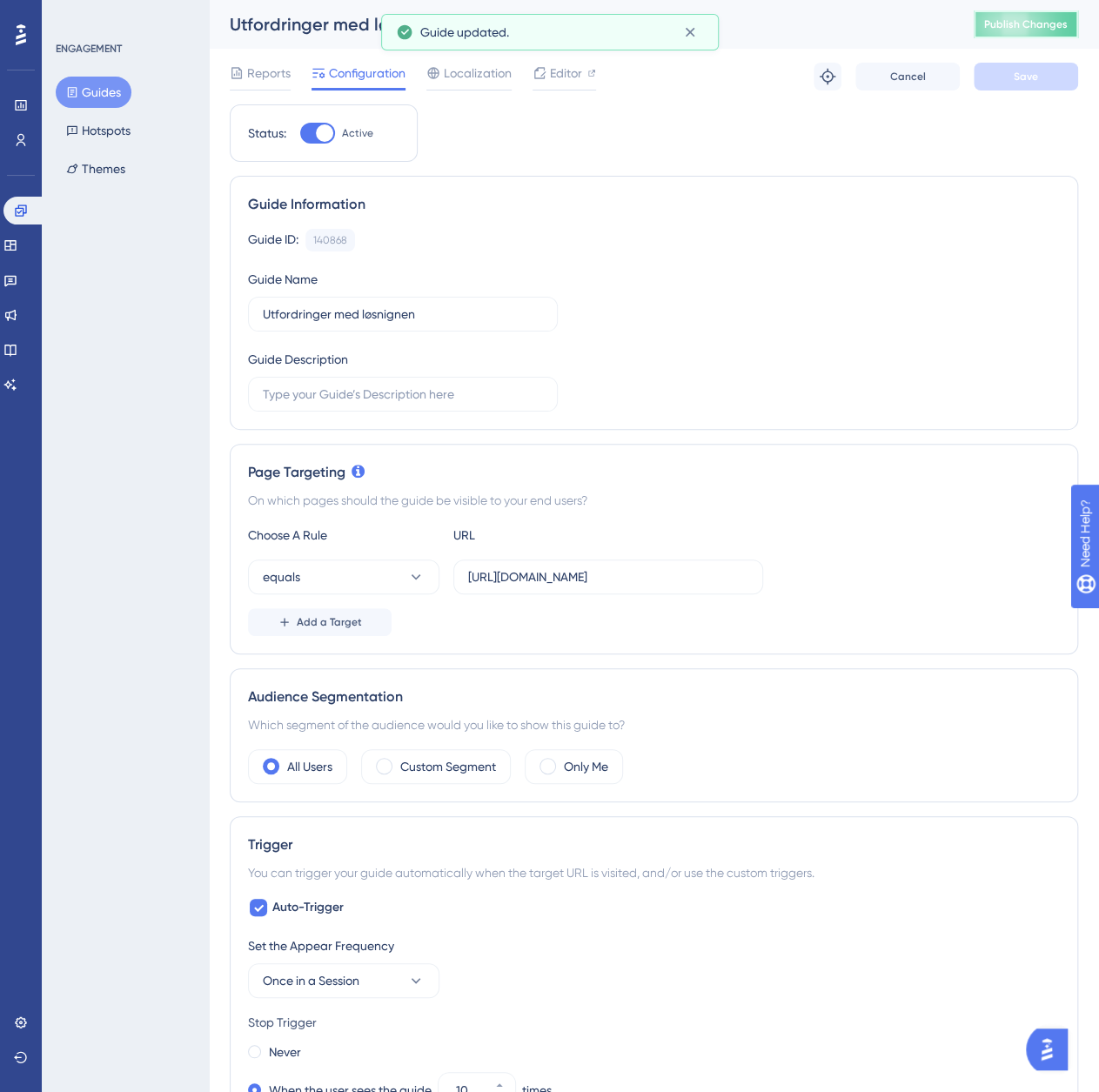
click at [1057, 18] on button "Publish Changes" at bounding box center [1026, 24] width 104 height 28
click at [567, 79] on span "Editor" at bounding box center [566, 72] width 33 height 20
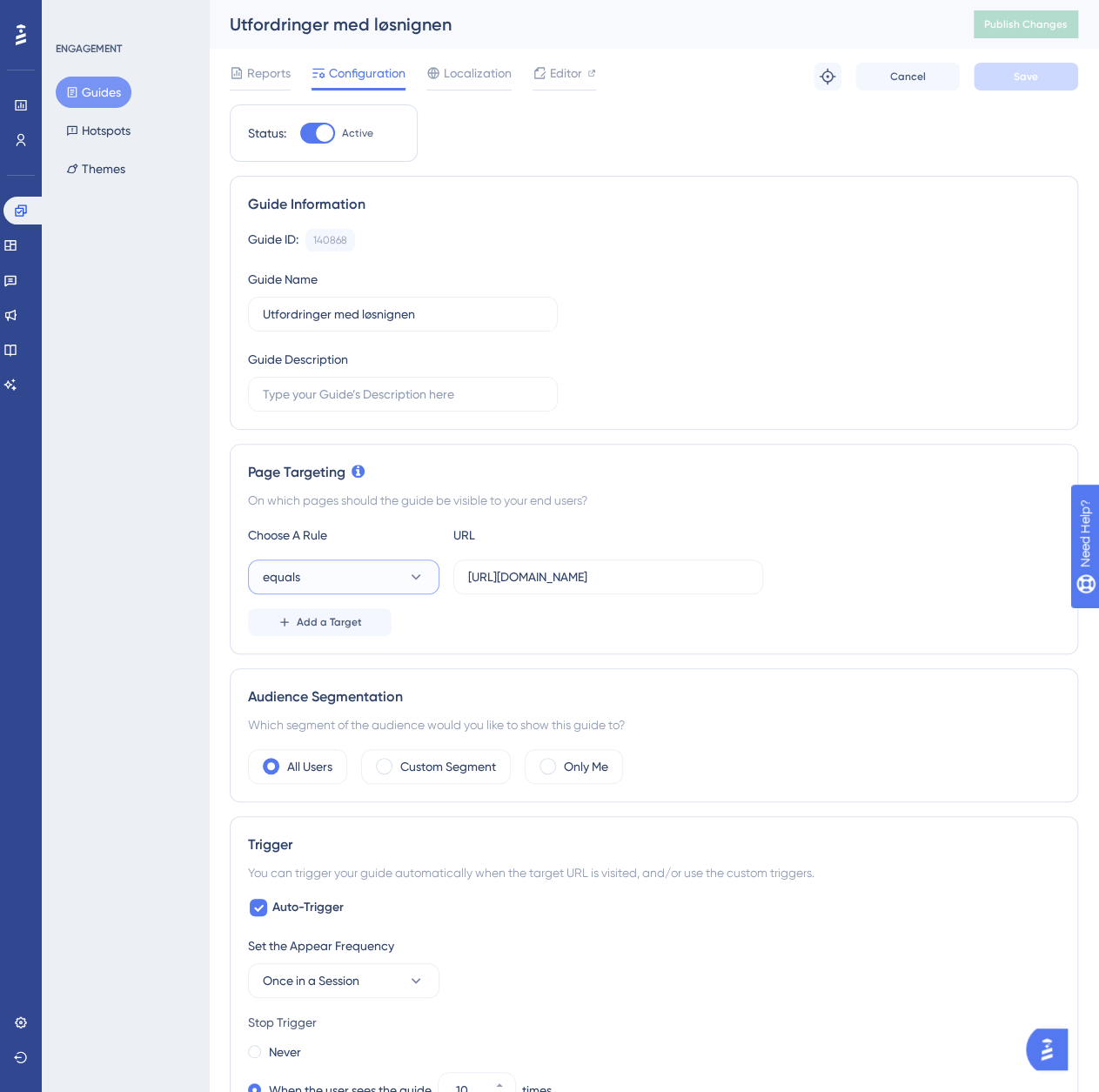
click at [387, 575] on button "equals" at bounding box center [344, 576] width 191 height 34
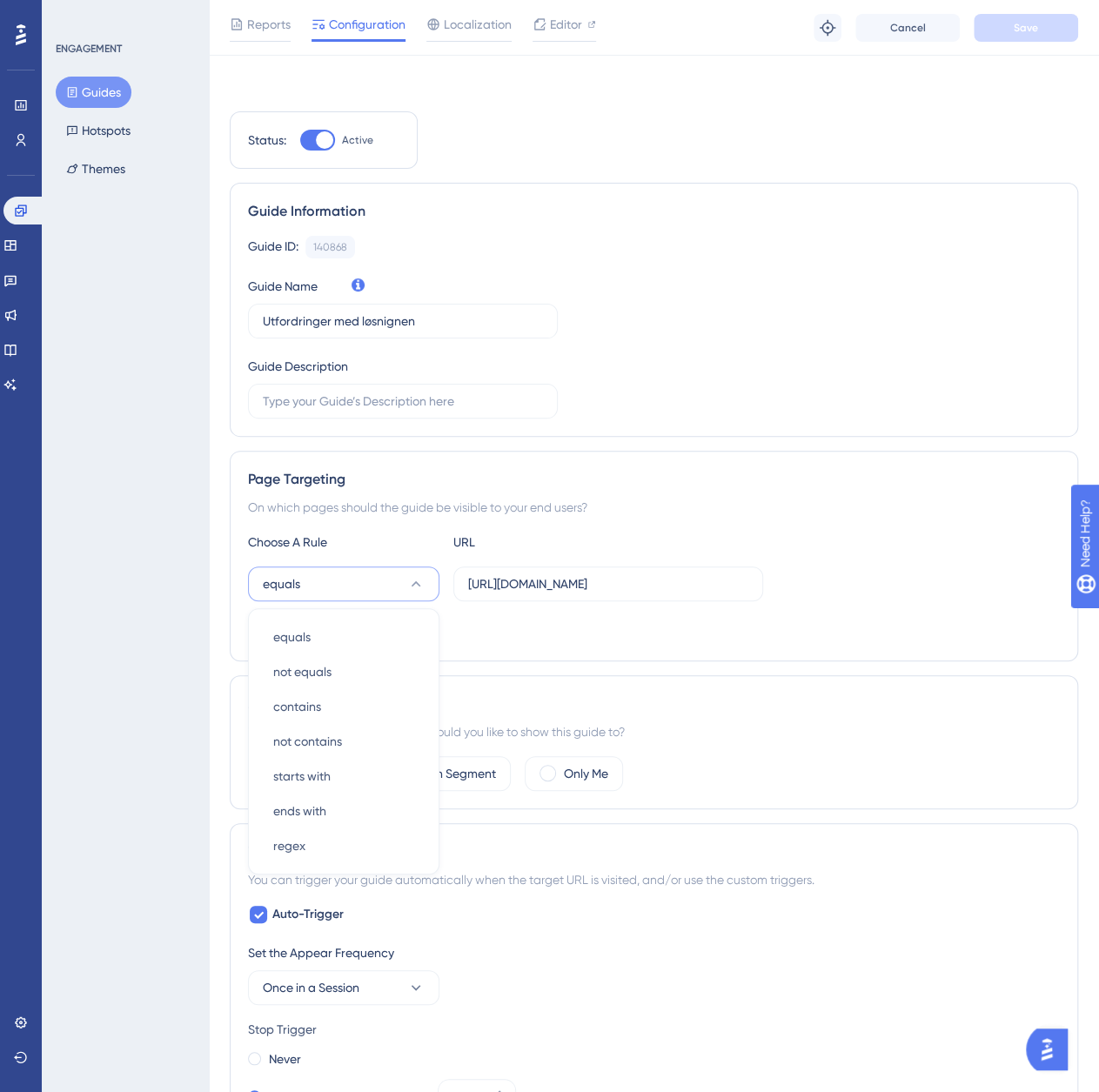
scroll to position [186, 0]
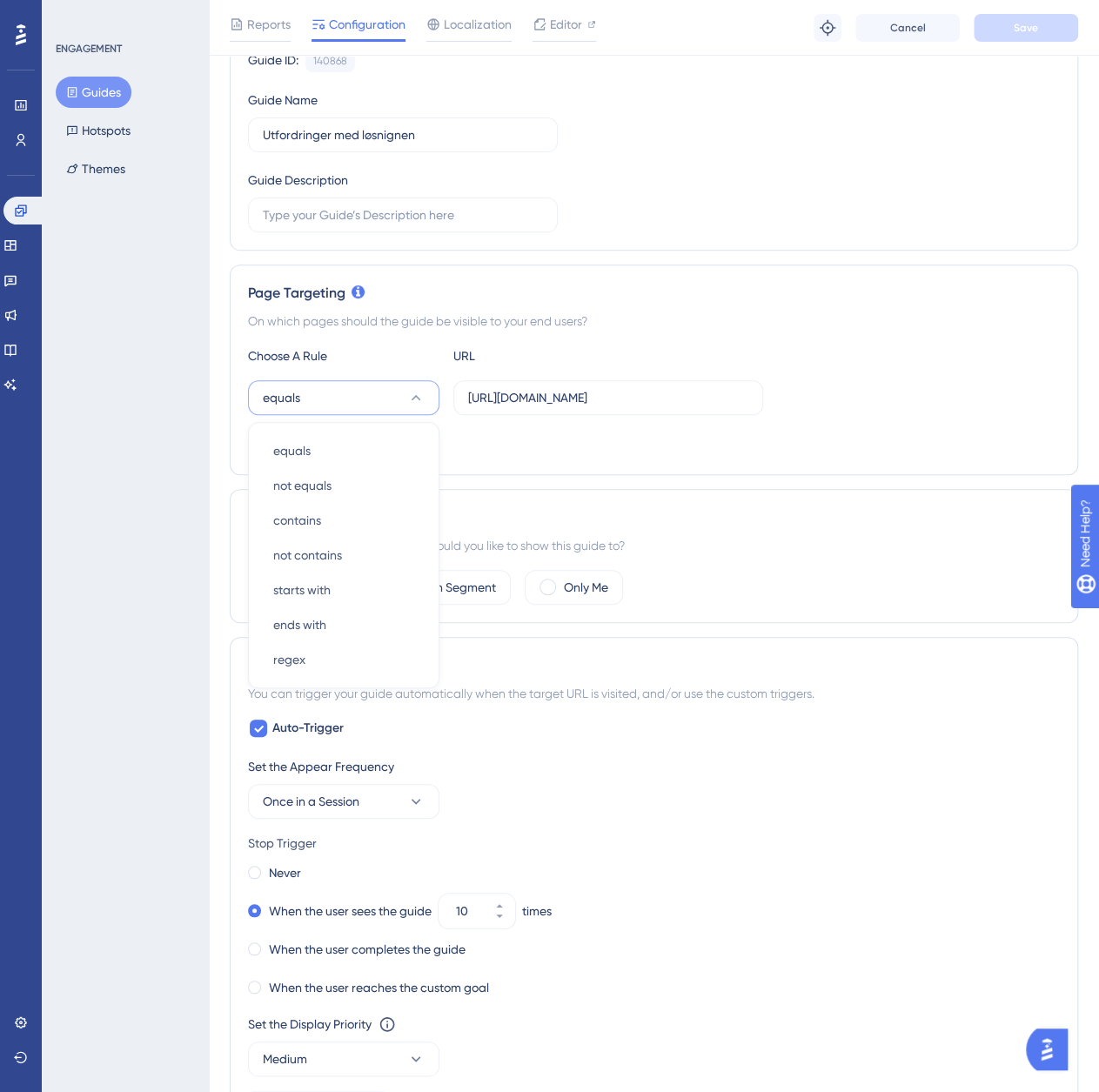
click at [907, 417] on div "Choose A Rule URL equals equals equals not equals not equals contains contains …" at bounding box center [654, 401] width 812 height 111
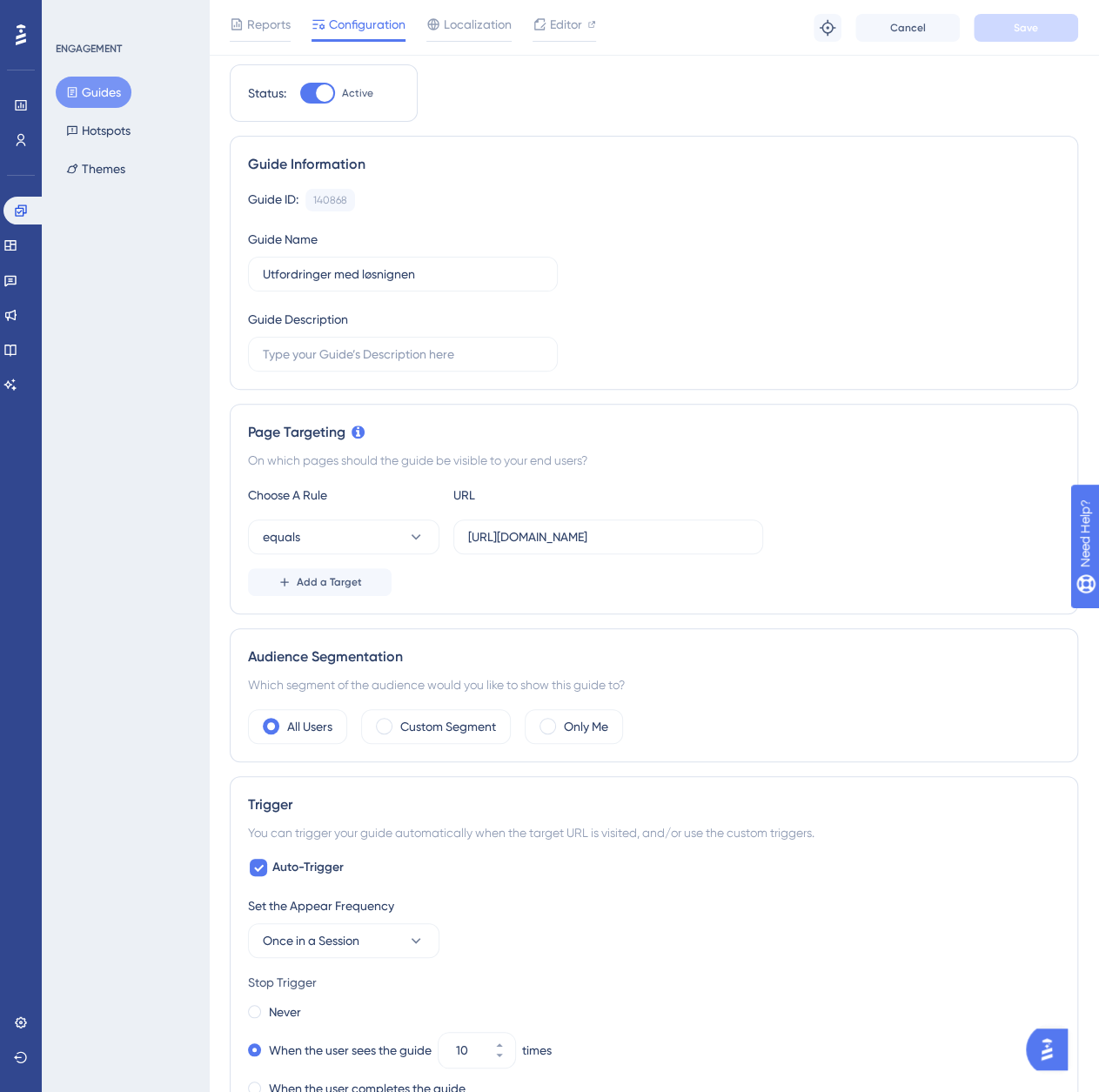
scroll to position [0, 0]
